Goal: Task Accomplishment & Management: Use online tool/utility

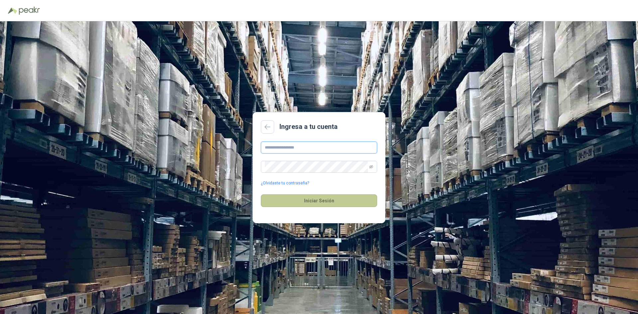
type input "**********"
click at [312, 198] on button "Iniciar Sesión" at bounding box center [319, 200] width 116 height 13
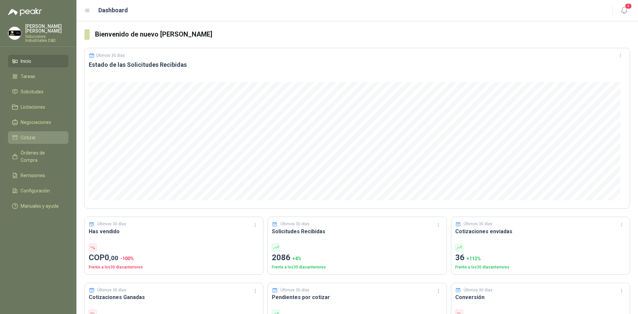
click at [25, 134] on span "Cotizar" at bounding box center [28, 137] width 15 height 7
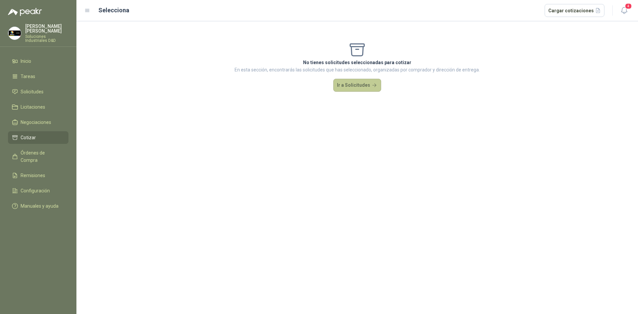
click at [364, 90] on button "Ir a Solicitudes" at bounding box center [357, 85] width 48 height 13
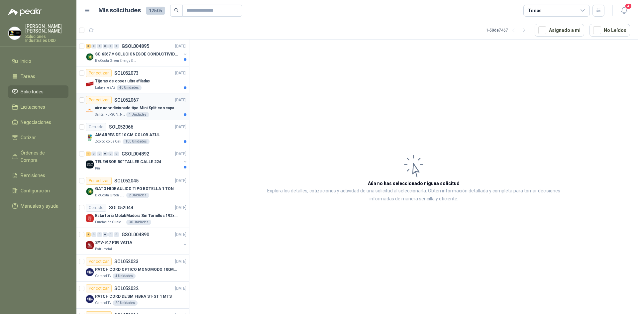
click at [155, 112] on div "Santa Anita Napoles 1 Unidades" at bounding box center [140, 114] width 91 height 5
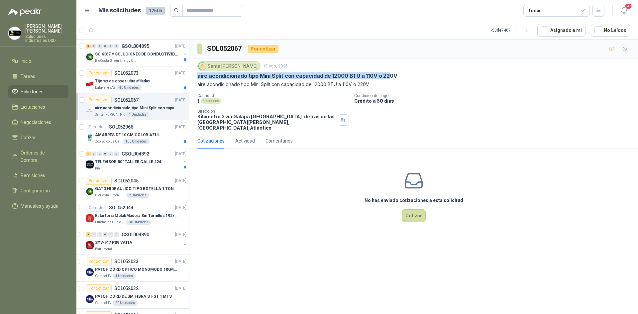
drag, startPoint x: 197, startPoint y: 75, endPoint x: 385, endPoint y: 74, distance: 188.4
click at [385, 74] on div "Santa Anita Napoles 13 ago, 2025 aire acondicionado tipo Mini Split con capacid…" at bounding box center [413, 95] width 448 height 75
click at [242, 85] on p "aire acondicionado tipo Mini Split con capacidad de 12000 BTU a 110V o 220V" at bounding box center [413, 84] width 433 height 7
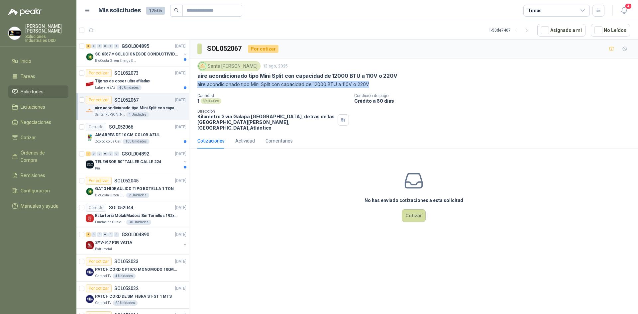
drag, startPoint x: 197, startPoint y: 83, endPoint x: 381, endPoint y: 88, distance: 184.1
click at [381, 88] on div "Santa Anita Napoles 13 ago, 2025 aire acondicionado tipo Mini Split con capacid…" at bounding box center [413, 95] width 433 height 69
copy p "aire acondicionado tipo Mini Split con capacidad de 12000 BTU a 110V o 220V"
click at [420, 211] on button "Cotizar" at bounding box center [414, 215] width 24 height 13
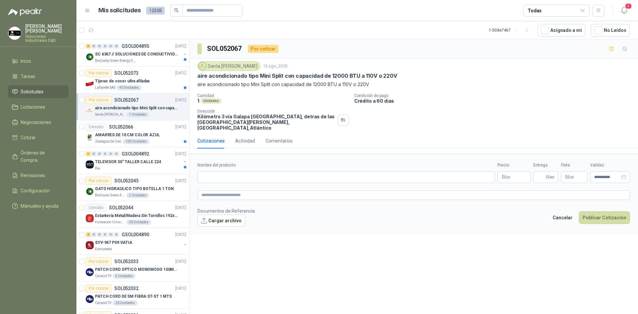
click at [296, 111] on p "Dirección" at bounding box center [266, 111] width 138 height 5
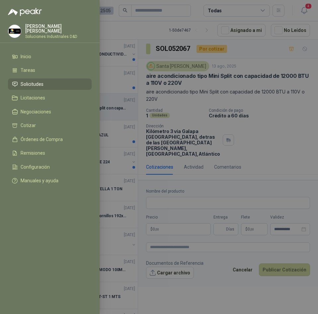
click at [131, 139] on div at bounding box center [159, 157] width 318 height 314
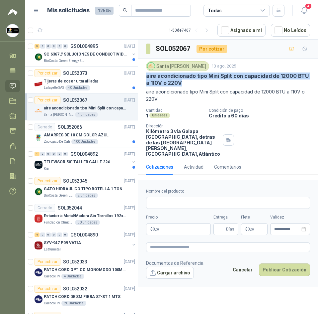
drag, startPoint x: 146, startPoint y: 74, endPoint x: 183, endPoint y: 82, distance: 38.4
click at [184, 82] on div "Santa Anita Napoles 13 ago, 2025 aire acondicionado tipo Mini Split con capacid…" at bounding box center [228, 108] width 180 height 101
copy p "aire acondicionado tipo Mini Split con capacidad de 12000 BTU a 110V o 220V"
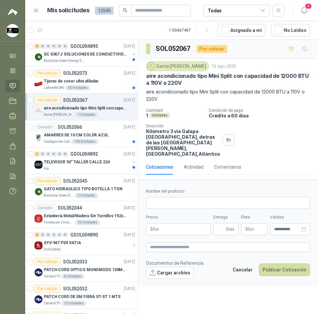
click at [170, 51] on h3 "SOL052067" at bounding box center [174, 49] width 36 height 10
copy h3 "SOL052067"
click at [180, 209] on input "Nombre del producto" at bounding box center [228, 203] width 164 height 12
paste input "**********"
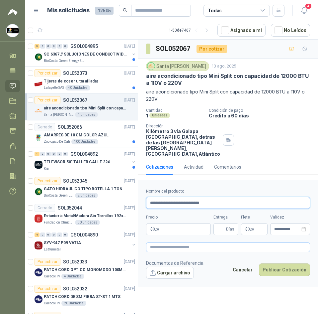
type input "**********"
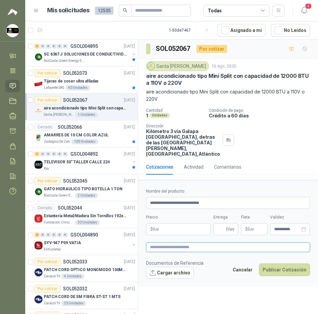
click at [170, 252] on textarea at bounding box center [228, 247] width 164 height 10
paste textarea "**********"
type textarea "**********"
click at [174, 234] on div "Precio $ 0 ,00" at bounding box center [178, 224] width 65 height 21
click at [168, 242] on body "Sandra Delgado Soluciones Industriales D&D Inicio Tareas Solicitudes Licitacion…" at bounding box center [159, 157] width 318 height 314
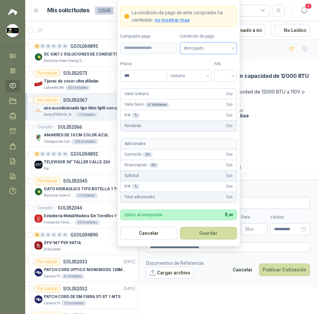
click at [210, 47] on span "Anticipado" at bounding box center [208, 48] width 49 height 10
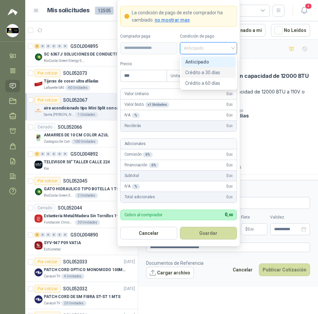
click at [209, 72] on div "Crédito a 30 días" at bounding box center [208, 72] width 47 height 7
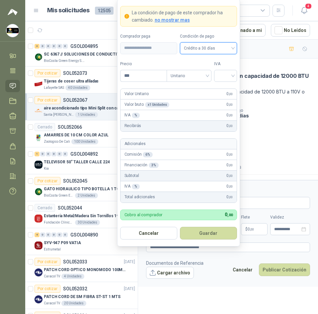
click at [129, 68] on div "Precio ***" at bounding box center [143, 71] width 47 height 21
click at [144, 75] on input "***" at bounding box center [144, 75] width 46 height 11
type input "**********"
click at [233, 68] on div "IVA" at bounding box center [225, 71] width 23 height 21
click at [232, 69] on div "IVA" at bounding box center [225, 71] width 23 height 21
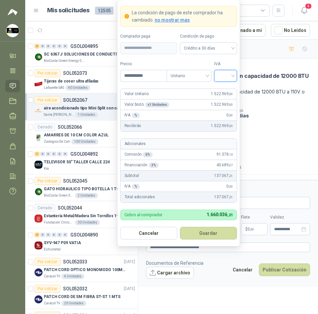
click at [230, 71] on input "search" at bounding box center [225, 75] width 15 height 10
click at [222, 92] on div "19%" at bounding box center [226, 89] width 12 height 7
click at [185, 61] on label "Tipo" at bounding box center [189, 64] width 45 height 6
click at [210, 231] on button "Guardar" at bounding box center [208, 233] width 57 height 13
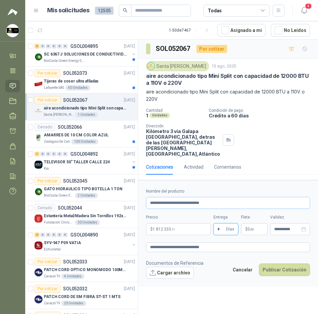
type input "*"
click at [253, 209] on input "**********" at bounding box center [228, 203] width 164 height 12
click at [252, 156] on div "Cantidad 1 Unidades Condición de pago Crédito a 60 días Dirección Kilómetro 3 v…" at bounding box center [228, 132] width 164 height 48
click at [176, 278] on button "Cargar archivo" at bounding box center [170, 272] width 48 height 12
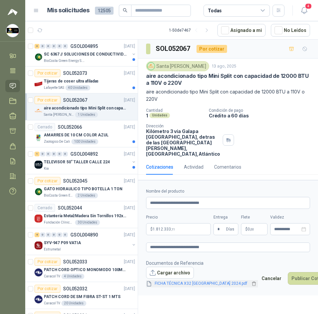
click at [190, 286] on link "FICHA TÉCNICA X32 COLOMBIA 2024.pdf" at bounding box center [201, 283] width 98 height 6
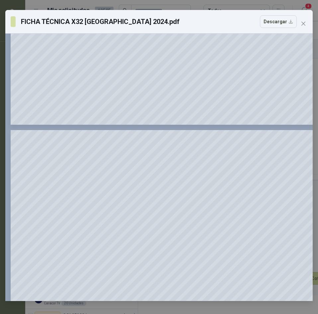
scroll to position [465, 0]
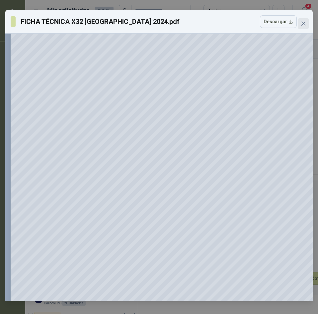
click at [299, 22] on span "Close" at bounding box center [303, 23] width 11 height 5
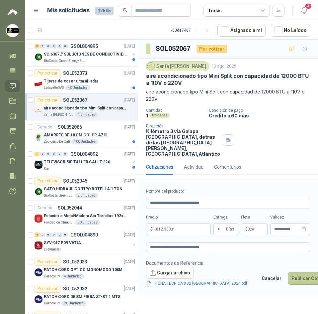
click at [288, 284] on button "Publicar Cotización" at bounding box center [313, 278] width 51 height 13
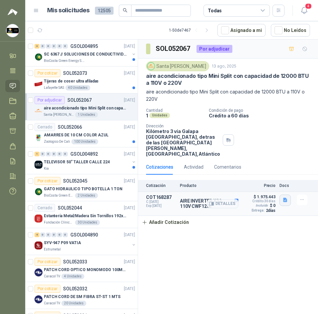
click at [286, 202] on icon "button" at bounding box center [285, 200] width 4 height 4
click at [260, 196] on button "FICHA TÉCNICA X32 COLOMBIA 2024.pdf" at bounding box center [232, 196] width 109 height 7
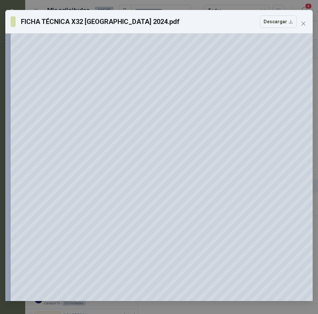
scroll to position [943, 0]
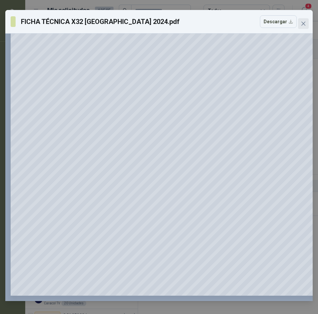
click at [303, 23] on icon "close" at bounding box center [304, 24] width 4 height 4
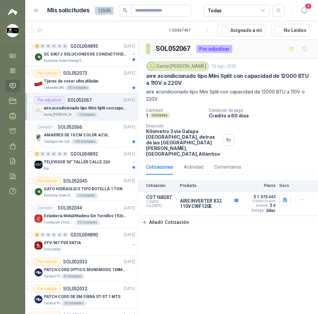
click at [210, 263] on div "SOL052067 Por adjudicar Santa Anita Napoles 13 ago, 2025 aire acondicionado tip…" at bounding box center [228, 178] width 180 height 276
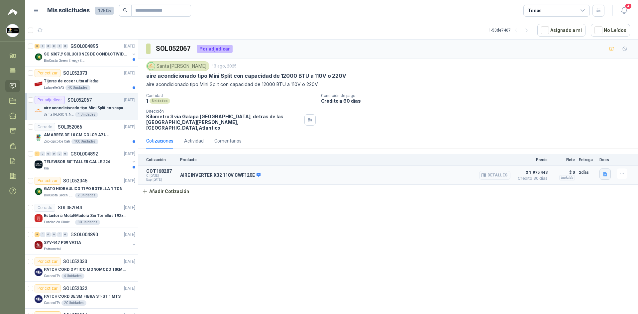
click at [605, 171] on button "button" at bounding box center [604, 173] width 11 height 11
click at [537, 188] on div "Cotización Producto Precio Flete Entrega Docs COT168287 C: 14/08/2025 Exp: 29/0…" at bounding box center [388, 176] width 500 height 44
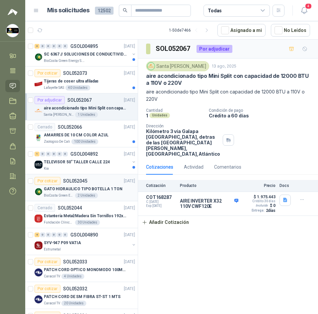
click at [99, 180] on div "Por cotizar SOL052045 [DATE]" at bounding box center [85, 181] width 101 height 8
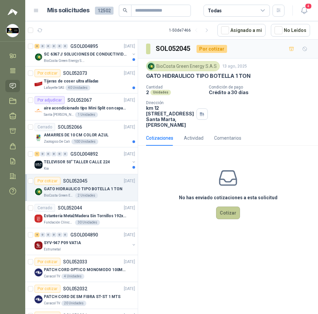
click at [236, 219] on button "Cotizar" at bounding box center [228, 212] width 24 height 13
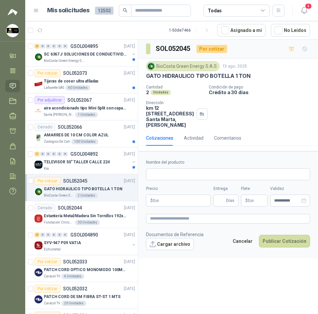
click at [190, 79] on p "GATO HIDRAULICO TIPO BOTELLA 1 TON" at bounding box center [198, 75] width 105 height 7
copy p "GATO HIDRAULICO TIPO BOTELLA 1 TON"
click at [172, 51] on h3 "SOL052045" at bounding box center [174, 49] width 36 height 10
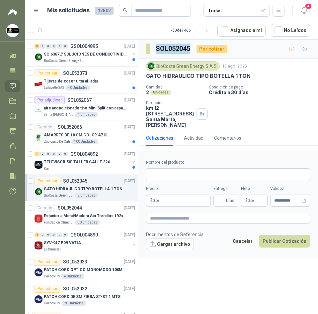
click at [172, 51] on h3 "SOL052045" at bounding box center [174, 49] width 36 height 10
copy h3 "SOL052045"
click at [151, 80] on div "BioCosta [PERSON_NAME] Energy S.A.S [DATE] GATO HIDRAULICO TIPO BOTELLA 1 TON C…" at bounding box center [228, 94] width 164 height 66
click at [153, 76] on p "GATO HIDRAULICO TIPO BOTELLA 1 TON" at bounding box center [198, 75] width 105 height 7
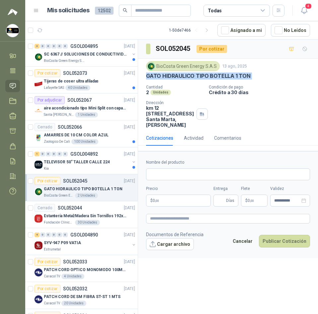
click at [153, 76] on p "GATO HIDRAULICO TIPO BOTELLA 1 TON" at bounding box center [198, 75] width 105 height 7
copy p "GATO HIDRAULICO TIPO BOTELLA 1 TON"
drag, startPoint x: 192, startPoint y: 78, endPoint x: 245, endPoint y: 98, distance: 56.3
click at [245, 98] on div "Cantidad 2 Unidades Condición de pago Crédito a 30 días Dirección km 12 [STREET…" at bounding box center [228, 106] width 164 height 43
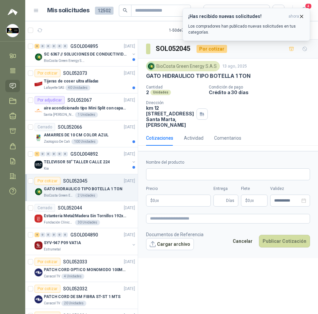
click at [301, 18] on icon "button" at bounding box center [302, 17] width 6 height 6
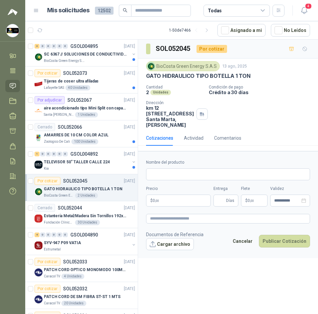
click at [312, 10] on header "Mis solicitudes 12502 Todas 4" at bounding box center [171, 10] width 293 height 21
click at [307, 9] on span "4" at bounding box center [308, 6] width 7 height 6
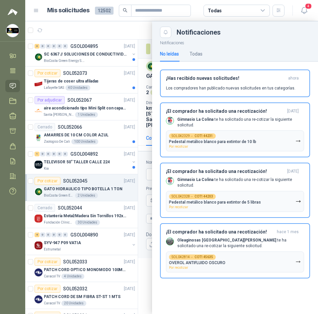
click at [206, 51] on div "No leídas Todas" at bounding box center [235, 53] width 150 height 15
click at [201, 51] on div "Todas" at bounding box center [196, 53] width 13 height 7
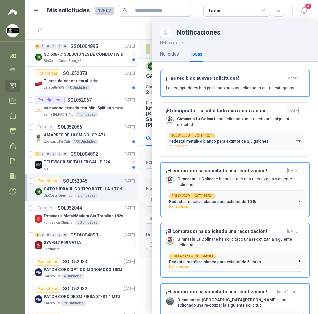
click at [94, 31] on div at bounding box center [171, 167] width 293 height 292
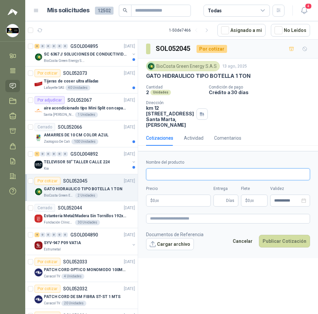
click at [180, 179] on input "Nombre del producto" at bounding box center [228, 174] width 164 height 12
click at [207, 77] on p "GATO HIDRAULICO TIPO BOTELLA 1 TON" at bounding box center [198, 75] width 105 height 7
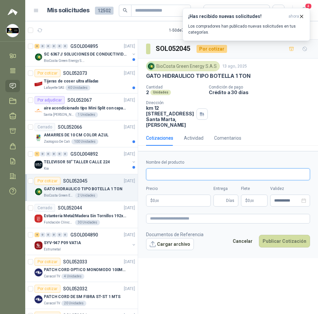
click at [177, 179] on input "Nombre del producto" at bounding box center [228, 174] width 164 height 12
click at [179, 75] on p "GATO HIDRAULICO TIPO BOTELLA 1 TON" at bounding box center [198, 75] width 105 height 7
click at [255, 54] on div "SOL052045 Por cotizar" at bounding box center [228, 49] width 180 height 19
drag, startPoint x: 303, startPoint y: 19, endPoint x: 301, endPoint y: 8, distance: 10.4
click at [302, 19] on icon "button" at bounding box center [302, 17] width 6 height 6
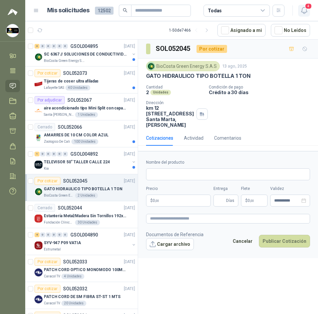
click at [301, 9] on icon "button" at bounding box center [304, 10] width 8 height 8
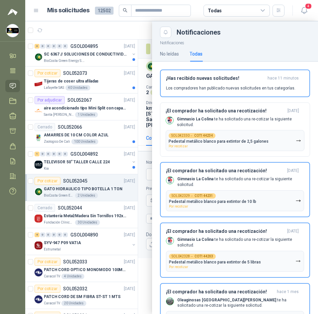
click at [158, 56] on div "No leídas Todas" at bounding box center [235, 53] width 166 height 15
click at [167, 53] on div "No leídas" at bounding box center [169, 53] width 19 height 7
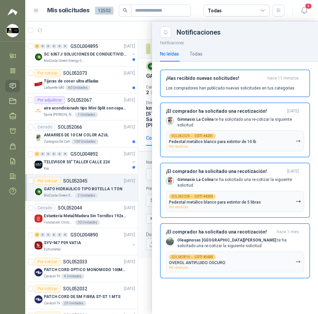
click at [42, 24] on div at bounding box center [171, 167] width 293 height 292
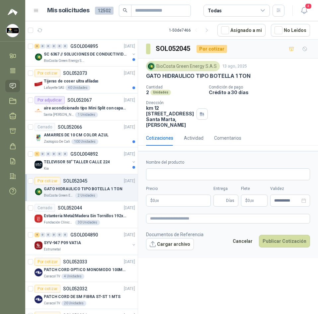
click at [158, 76] on p "GATO HIDRAULICO TIPO BOTELLA 1 TON" at bounding box center [198, 75] width 105 height 7
drag, startPoint x: 158, startPoint y: 76, endPoint x: 171, endPoint y: 194, distance: 118.3
click at [171, 192] on label "Precio" at bounding box center [178, 188] width 65 height 6
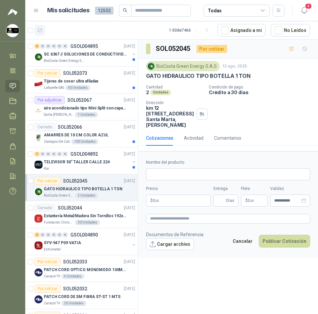
click at [40, 31] on icon "button" at bounding box center [40, 31] width 6 height 6
